Goal: Information Seeking & Learning: Find specific fact

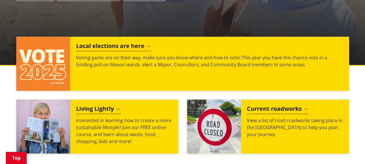
scroll to position [174, 0]
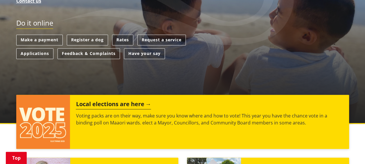
click at [122, 35] on link "Rates" at bounding box center [122, 40] width 21 height 11
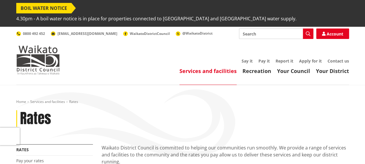
click at [212, 67] on link "Services and facilities" at bounding box center [207, 70] width 57 height 7
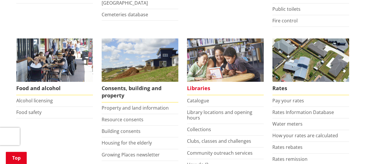
scroll to position [261, 0]
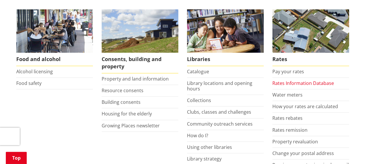
click at [302, 80] on link "Rates Information Database" at bounding box center [303, 83] width 62 height 6
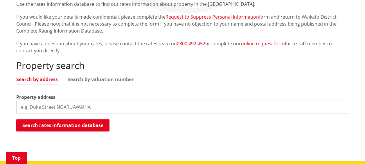
scroll to position [174, 0]
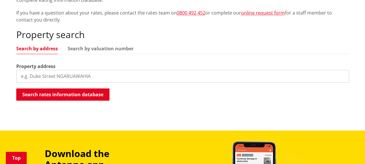
click at [95, 70] on input "search" at bounding box center [182, 76] width 333 height 13
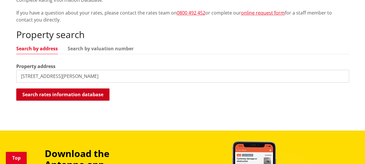
click at [71, 88] on button "Search rates information database" at bounding box center [62, 94] width 93 height 12
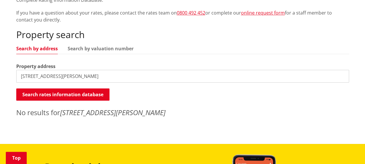
click at [64, 70] on input "230 MILLER RD" at bounding box center [182, 76] width 333 height 13
type input "2"
type input "230 miller road"
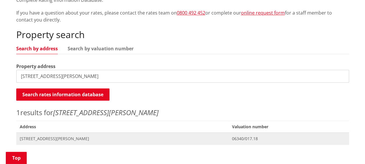
click at [48, 136] on span "230 Miller Road TUAKAU" at bounding box center [123, 139] width 206 height 6
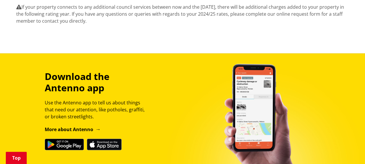
scroll to position [787, 0]
